Goal: Use online tool/utility: Utilize a website feature to perform a specific function

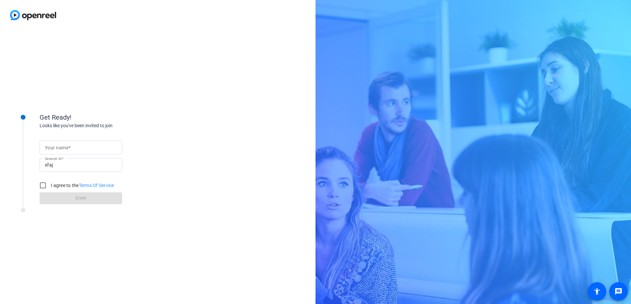
click at [65, 146] on mat-label "Your name" at bounding box center [56, 147] width 23 height 5
click at [65, 146] on input "Your name" at bounding box center [81, 147] width 72 height 8
type input "J"
type input "[PERSON_NAME]"
click at [43, 185] on input "I agree to the Terms Of Service" at bounding box center [42, 185] width 13 height 13
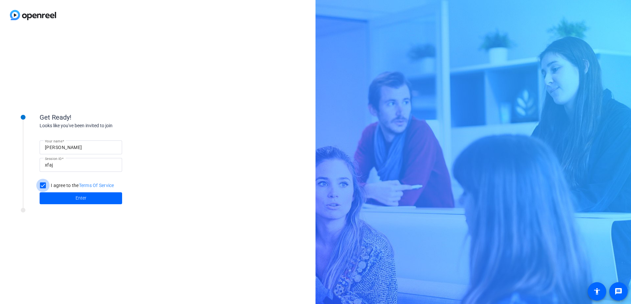
click at [43, 185] on input "I agree to the Terms Of Service" at bounding box center [42, 185] width 13 height 13
checkbox input "true"
click at [73, 201] on span at bounding box center [81, 198] width 83 height 16
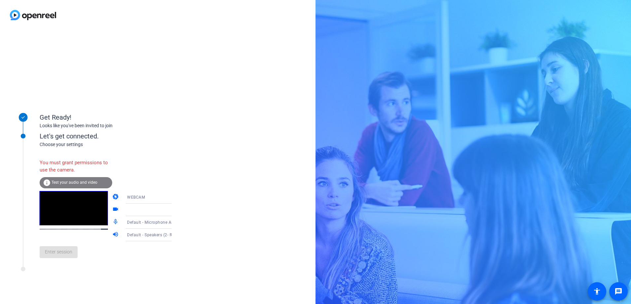
click at [177, 197] on icon at bounding box center [178, 197] width 3 height 2
drag, startPoint x: 165, startPoint y: 197, endPoint x: 127, endPoint y: 223, distance: 45.9
click at [127, 223] on span "DESKTOP" at bounding box center [127, 223] width 18 height 8
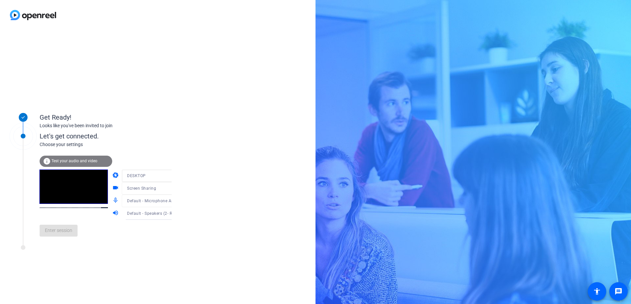
click at [375, 118] on div "Get Ready! Looks like you've been invited to join Let's get connected. Choose y…" at bounding box center [315, 152] width 631 height 304
click at [52, 231] on span "Enter session" at bounding box center [58, 230] width 27 height 7
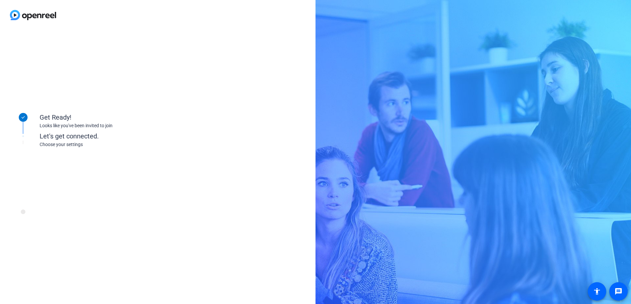
click at [52, 231] on div "Get Ready! Looks like you've been invited to join Let's get connected. Choose y…" at bounding box center [89, 167] width 165 height 132
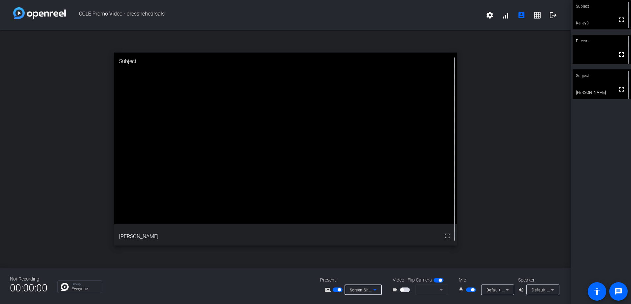
click at [372, 289] on icon at bounding box center [375, 290] width 8 height 8
click at [250, 282] on div at bounding box center [315, 152] width 631 height 304
click at [507, 17] on span at bounding box center [506, 15] width 16 height 16
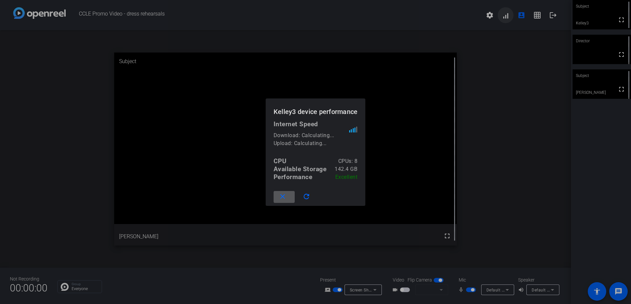
click at [507, 17] on div at bounding box center [315, 152] width 631 height 304
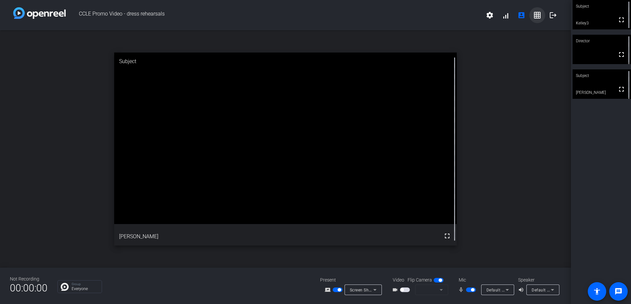
click at [539, 17] on mat-icon "grid_on" at bounding box center [537, 15] width 8 height 8
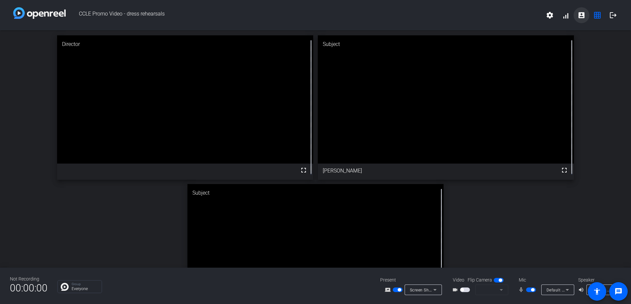
click at [581, 14] on mat-icon "account_box" at bounding box center [582, 15] width 8 height 8
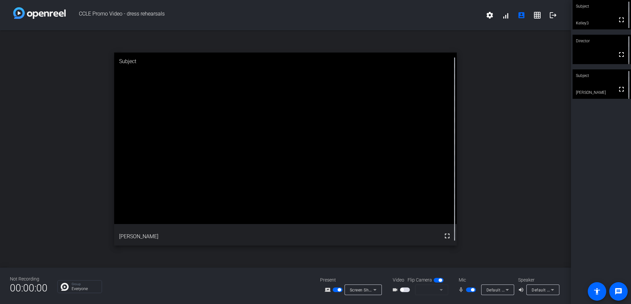
click at [467, 290] on span "button" at bounding box center [471, 289] width 10 height 5
click at [475, 289] on span "button" at bounding box center [471, 289] width 10 height 5
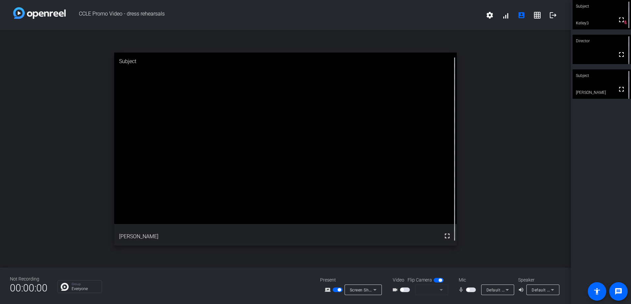
click at [475, 289] on span "button" at bounding box center [471, 289] width 10 height 5
click at [373, 289] on icon at bounding box center [375, 290] width 8 height 8
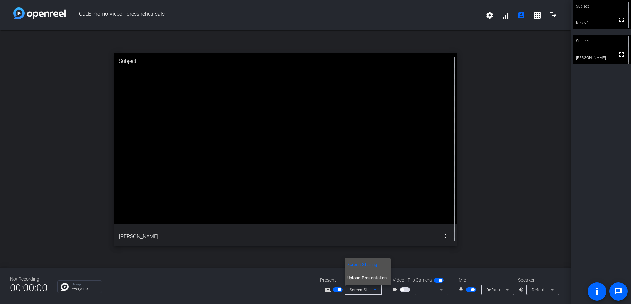
click at [372, 279] on span "Upload Presentation" at bounding box center [367, 278] width 40 height 8
click at [372, 284] on div "Screen Sharing" at bounding box center [363, 289] width 27 height 11
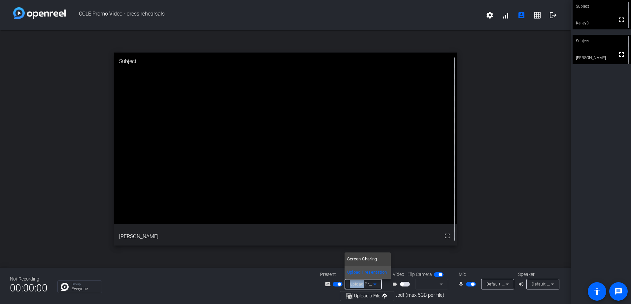
copy span "Upload"
click at [384, 294] on div at bounding box center [315, 152] width 631 height 304
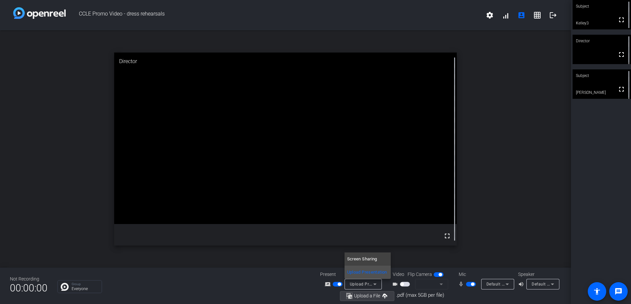
click at [384, 294] on icon "button" at bounding box center [384, 295] width 5 height 5
click at [374, 282] on icon at bounding box center [375, 284] width 8 height 8
click at [373, 257] on span "Screen Sharing" at bounding box center [362, 259] width 30 height 8
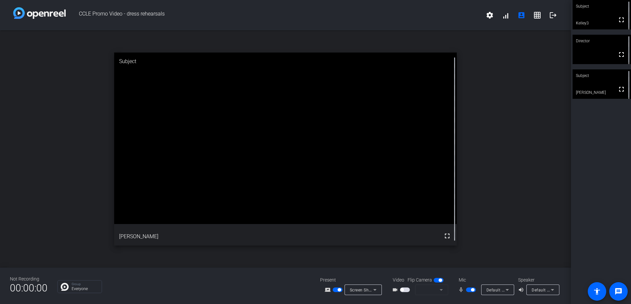
click at [468, 290] on span "button" at bounding box center [471, 289] width 10 height 5
click at [473, 289] on div at bounding box center [471, 289] width 11 height 5
click at [474, 289] on div at bounding box center [471, 289] width 11 height 5
click at [472, 289] on div at bounding box center [471, 289] width 11 height 5
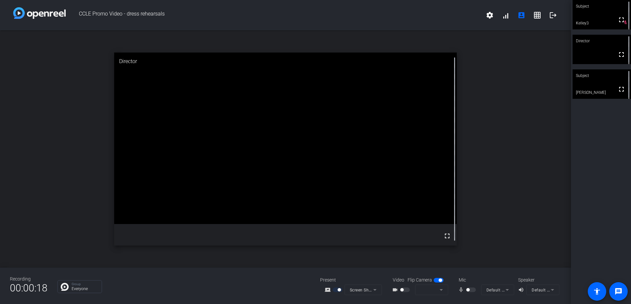
click at [472, 289] on div at bounding box center [471, 289] width 11 height 5
click at [470, 289] on span "button" at bounding box center [471, 289] width 10 height 5
click at [471, 289] on span "button" at bounding box center [472, 289] width 3 height 3
click at [473, 289] on span "button" at bounding box center [471, 289] width 10 height 5
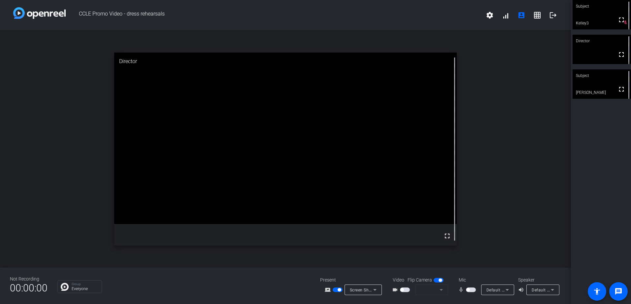
click at [470, 289] on span "button" at bounding box center [467, 289] width 3 height 3
click at [466, 289] on span "button" at bounding box center [471, 289] width 10 height 5
click at [473, 289] on span "button" at bounding box center [471, 289] width 10 height 5
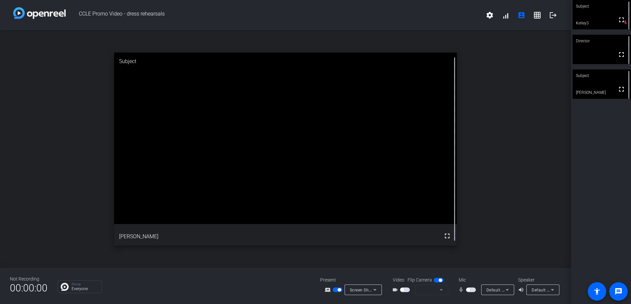
click at [474, 290] on span "button" at bounding box center [471, 289] width 10 height 5
click at [371, 289] on icon at bounding box center [375, 290] width 8 height 8
click at [361, 265] on span "Screen Sharing" at bounding box center [362, 264] width 30 height 8
